Goal: Information Seeking & Learning: Compare options

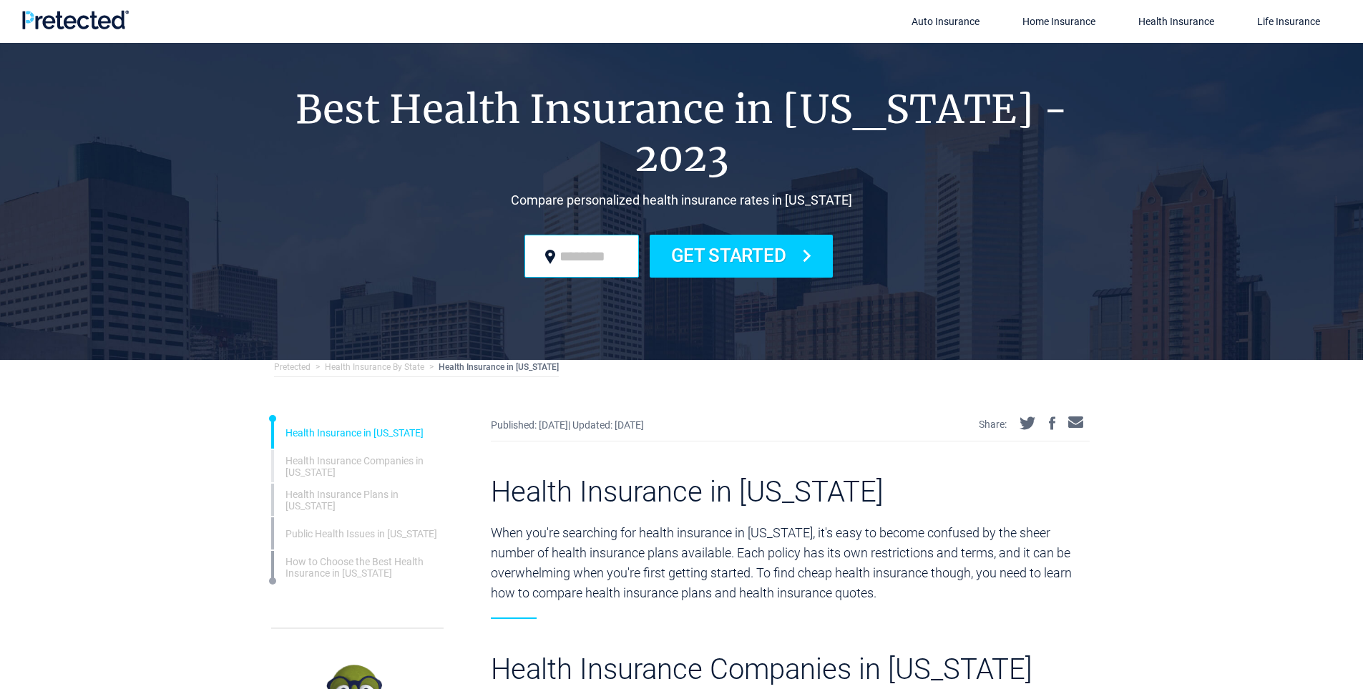
click at [597, 235] on input "zip code" at bounding box center [581, 256] width 114 height 43
type input "*****"
click at [758, 235] on button "Get Started" at bounding box center [742, 256] width 184 height 43
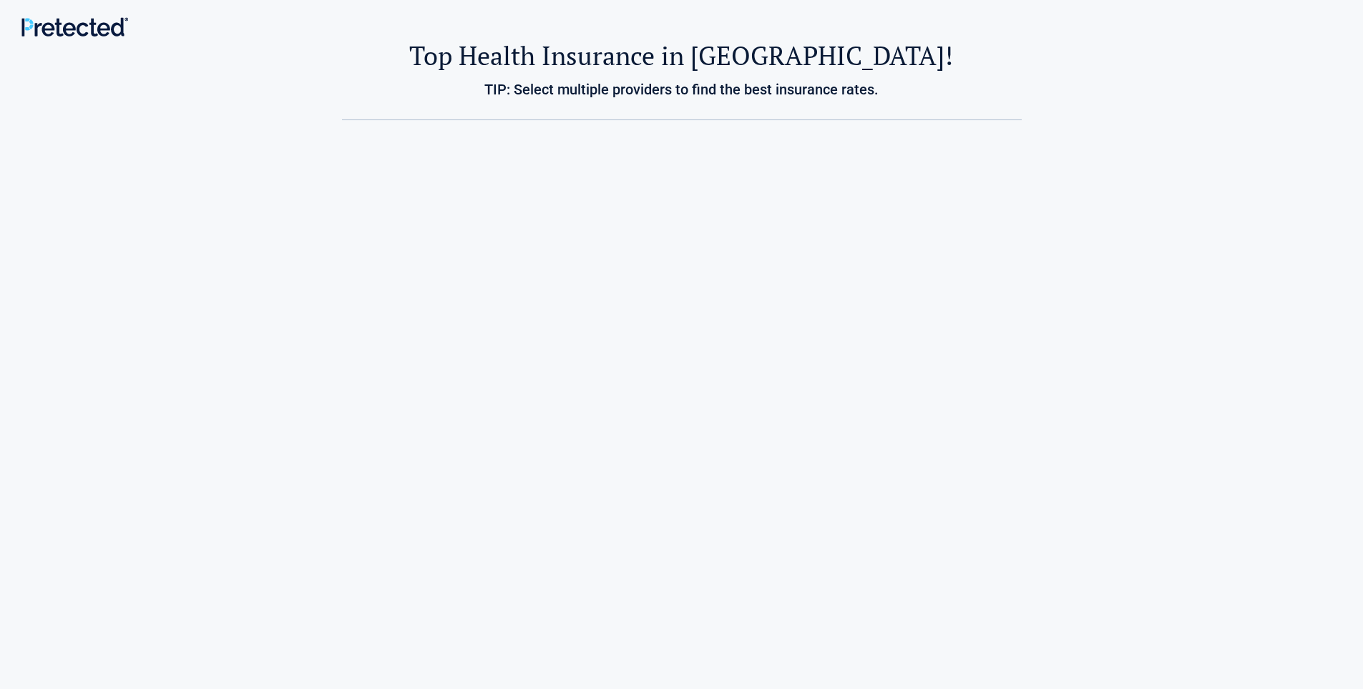
click at [662, 68] on h2 "Top Health Insurance in [GEOGRAPHIC_DATA]!" at bounding box center [682, 56] width 680 height 34
click at [594, 84] on h3 "TIP: Select multiple providers to find the best insurance rates." at bounding box center [682, 89] width 816 height 17
drag, startPoint x: 545, startPoint y: 95, endPoint x: 522, endPoint y: 104, distance: 24.4
click at [544, 96] on h3 "TIP: Select multiple providers to find the best insurance rates." at bounding box center [682, 89] width 816 height 17
drag, startPoint x: 522, startPoint y: 104, endPoint x: 421, endPoint y: 129, distance: 104.1
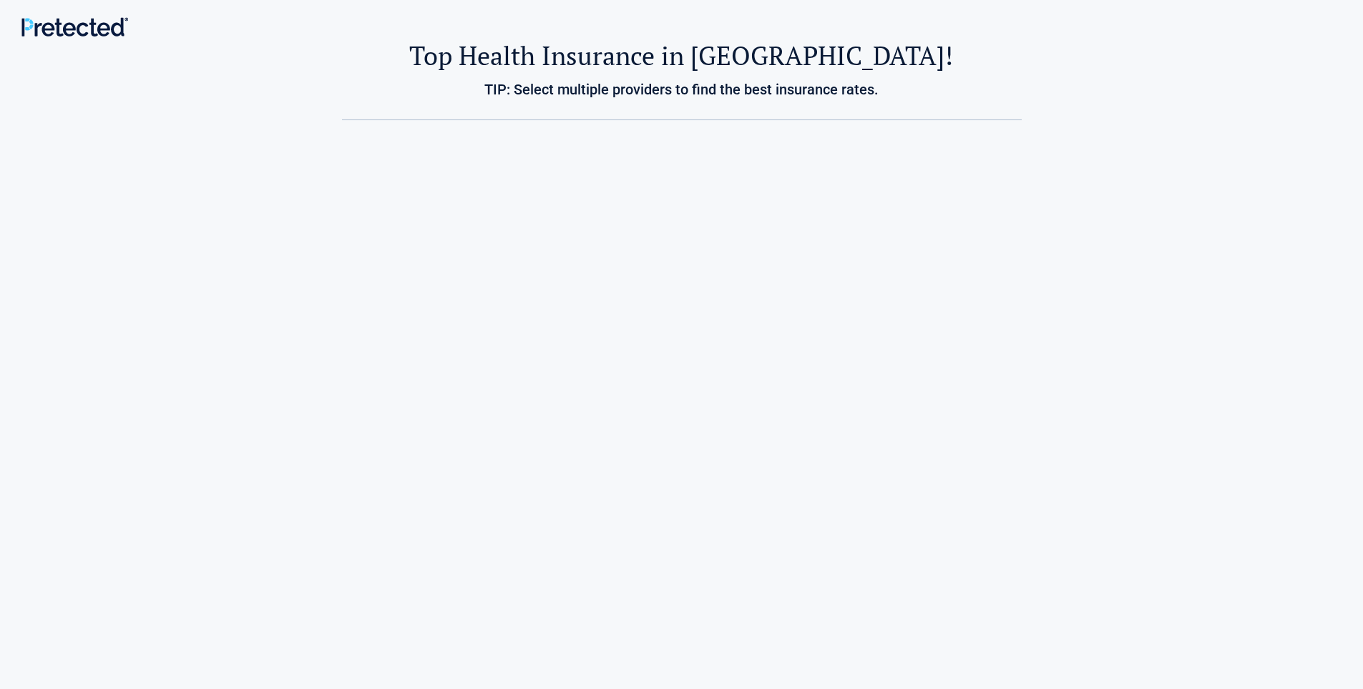
click at [519, 105] on div "Top Health Insurance in [GEOGRAPHIC_DATA]! TIP: Select multiple providers to fi…" at bounding box center [681, 80] width 837 height 82
drag, startPoint x: 438, startPoint y: 167, endPoint x: 591, endPoint y: 255, distance: 176.6
click at [442, 174] on div at bounding box center [681, 433] width 837 height 627
click at [730, 305] on div at bounding box center [681, 433] width 837 height 627
click at [101, 33] on img at bounding box center [74, 26] width 107 height 19
